Goal: Entertainment & Leisure: Consume media (video, audio)

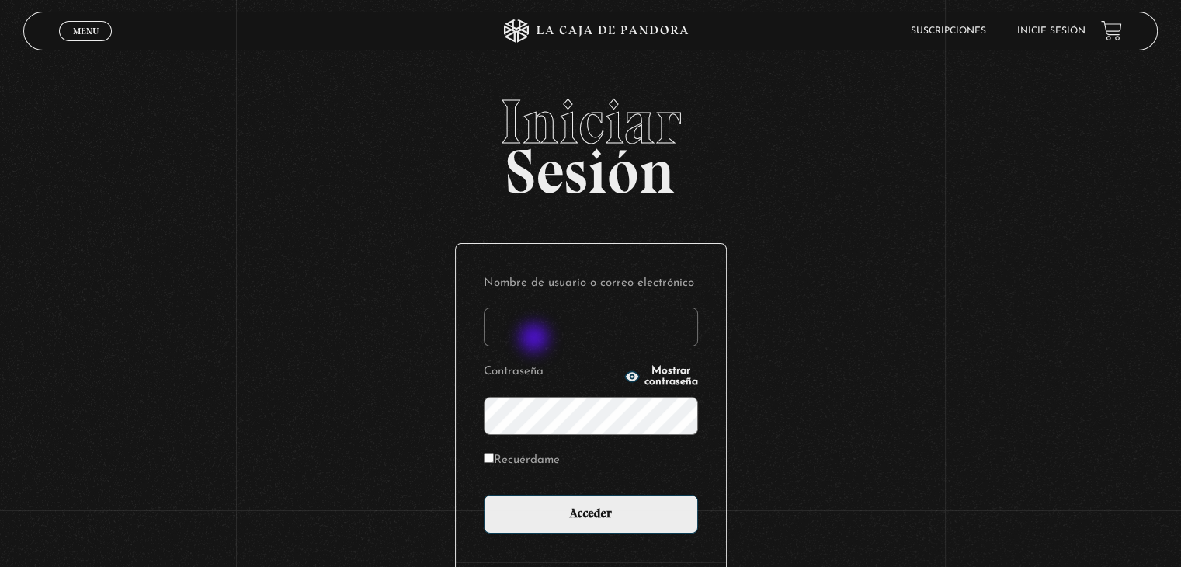
click at [536, 339] on input "Nombre de usuario o correo electrónico" at bounding box center [591, 326] width 214 height 39
type input "[EMAIL_ADDRESS][DOMAIN_NAME]"
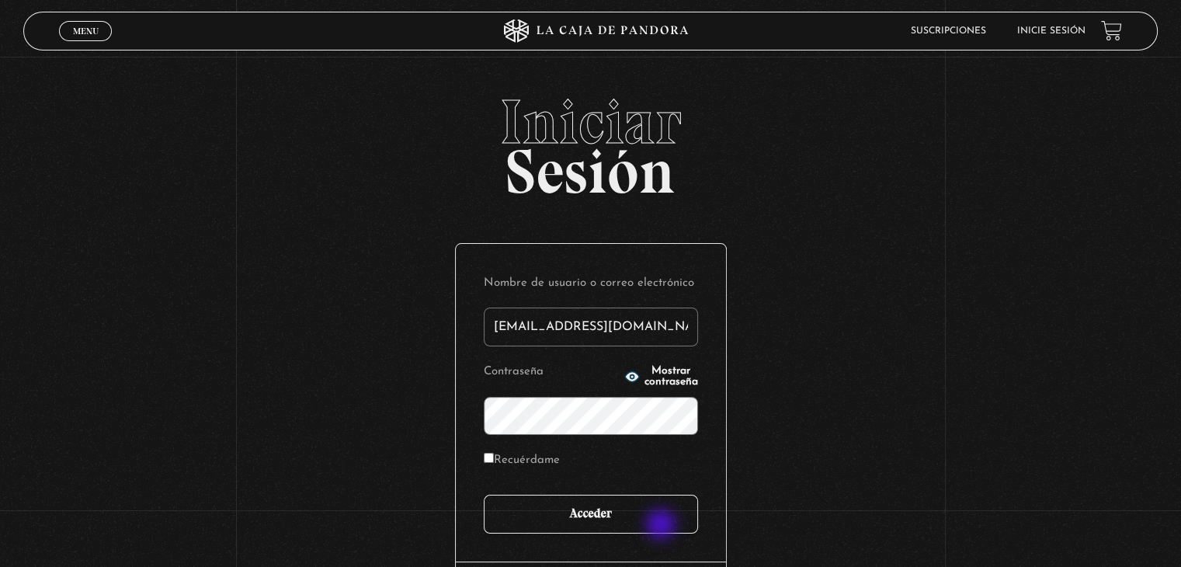
click at [662, 526] on input "Acceder" at bounding box center [591, 513] width 214 height 39
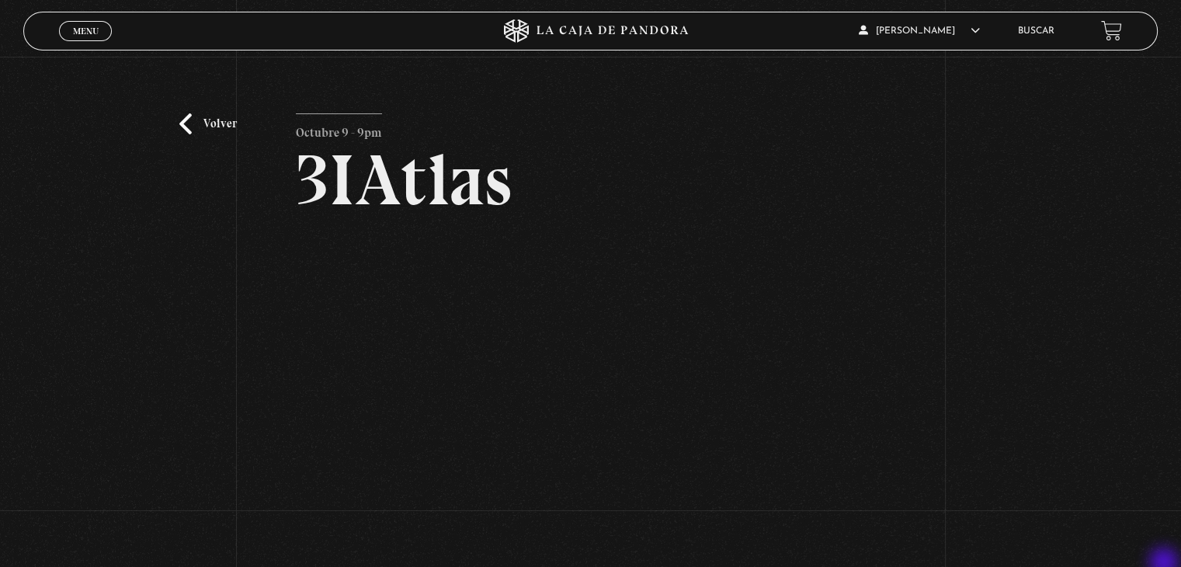
click at [1165, 564] on div "Volver Octubre 9 - 9pm 3IAtlas" at bounding box center [590, 329] width 1181 height 545
drag, startPoint x: 1165, startPoint y: 564, endPoint x: 1181, endPoint y: 564, distance: 15.5
click at [1180, 564] on html "ingresar al sitio Ver Video Más Información Solicitar Por favor coloque su disp…" at bounding box center [590, 419] width 1181 height 839
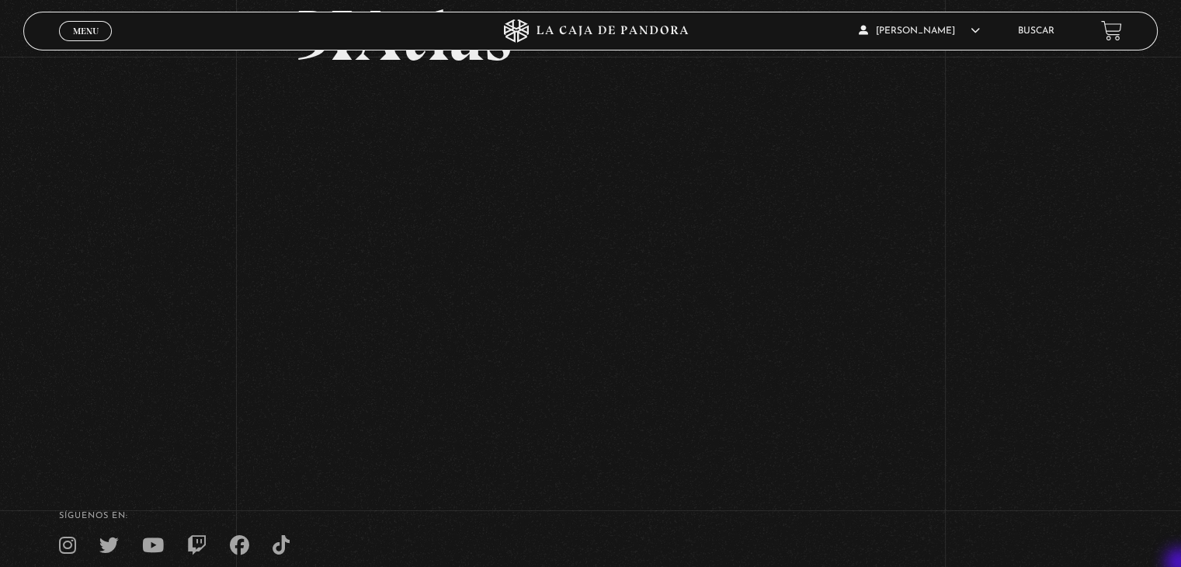
scroll to position [155, 0]
